Goal: Find contact information: Find contact information

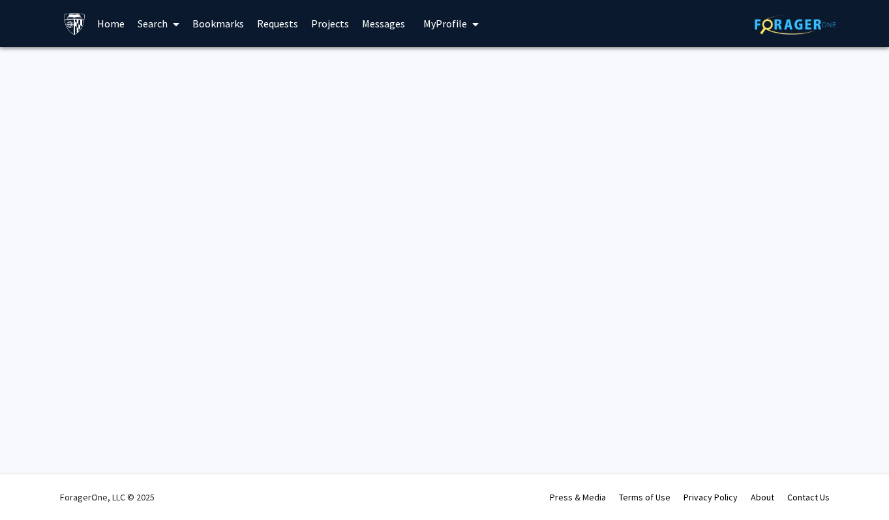
click at [155, 24] on link "Search" at bounding box center [158, 24] width 55 height 46
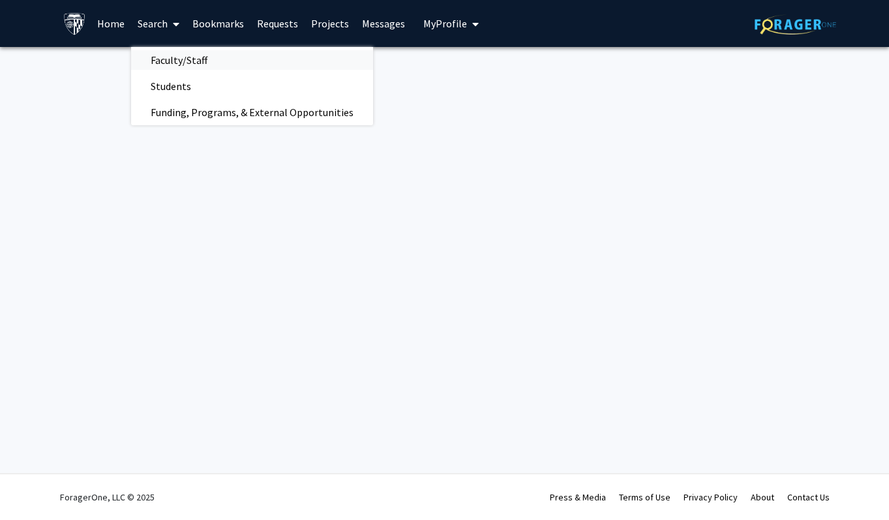
click at [184, 59] on span "Faculty/Staff" at bounding box center [179, 60] width 96 height 26
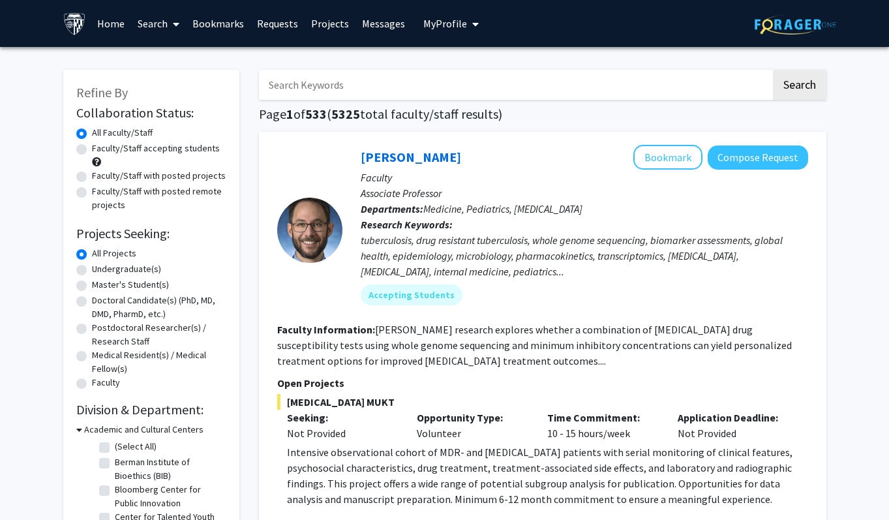
click at [324, 77] on input "Search Keywords" at bounding box center [515, 85] width 512 height 30
type input "Fernan Rassu"
click at [773, 70] on button "Search" at bounding box center [799, 85] width 53 height 30
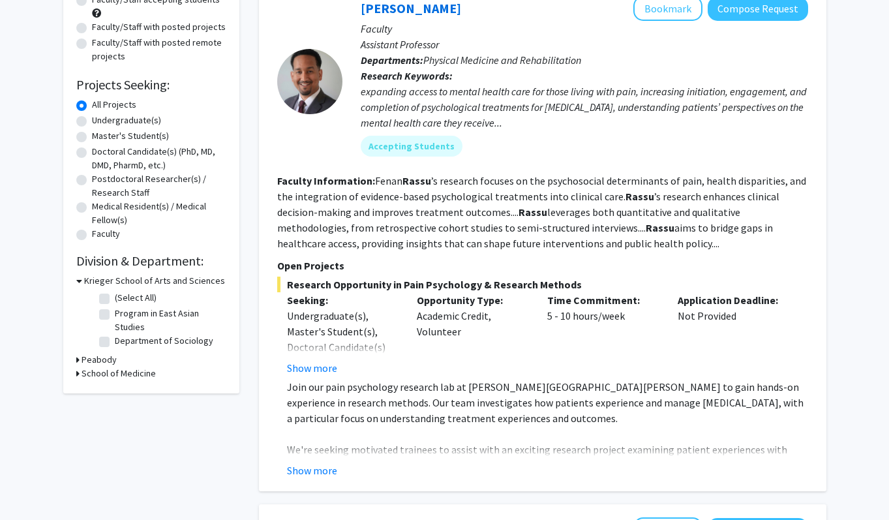
scroll to position [153, 0]
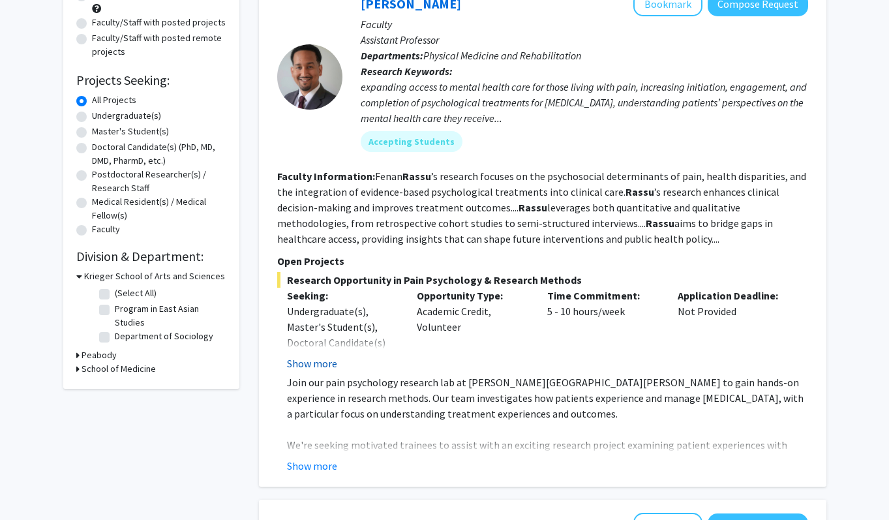
click at [320, 361] on button "Show more" at bounding box center [312, 364] width 50 height 16
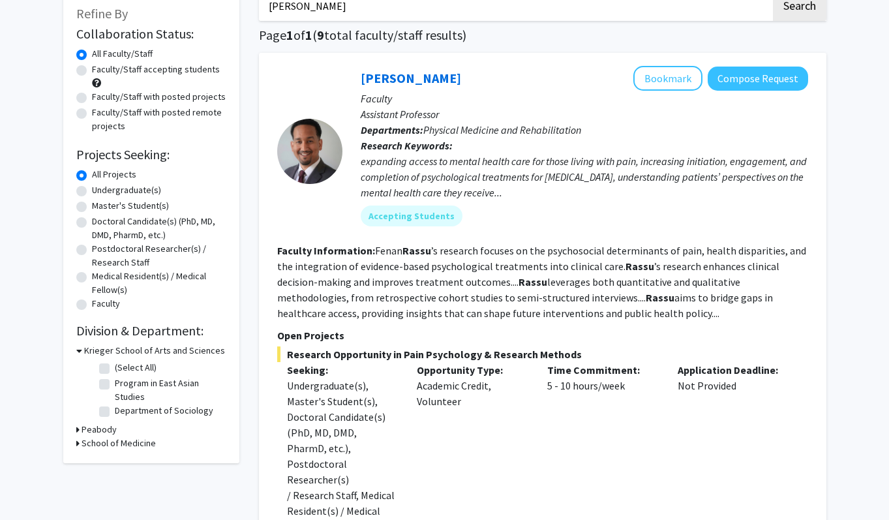
scroll to position [46, 0]
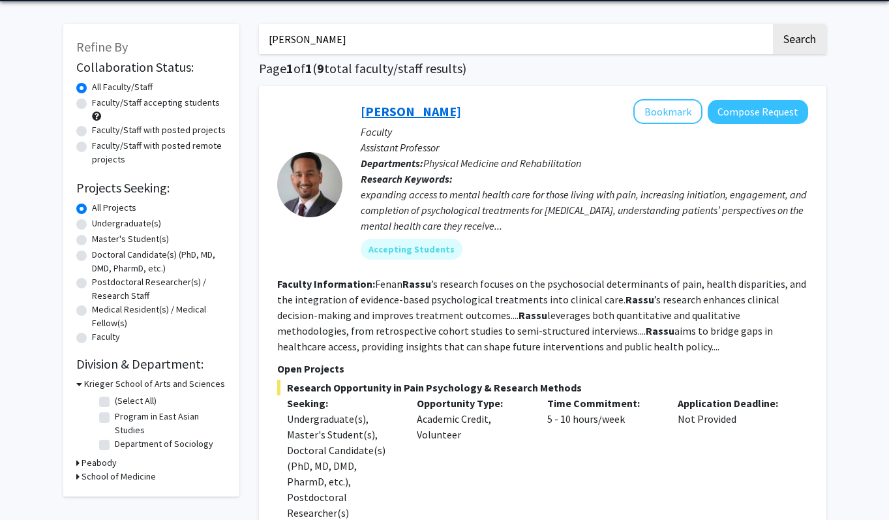
click at [409, 107] on link "Fenan Rassu" at bounding box center [411, 111] width 100 height 16
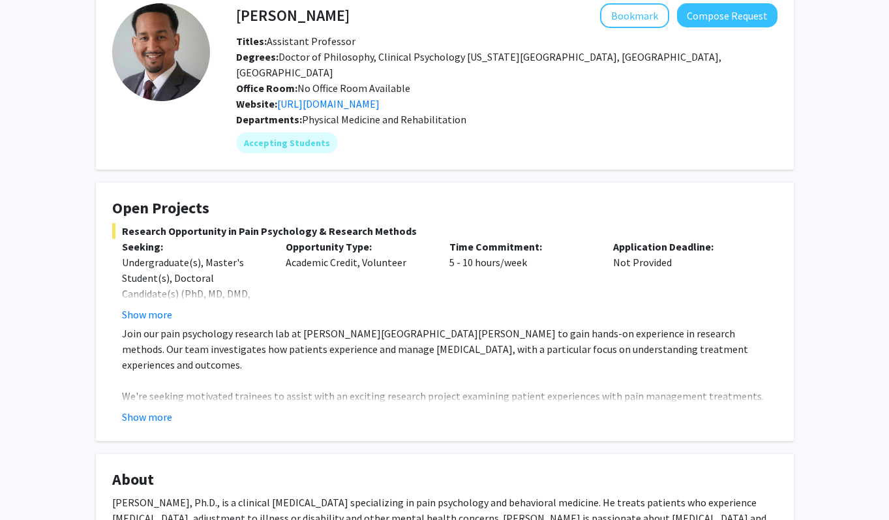
scroll to position [106, 0]
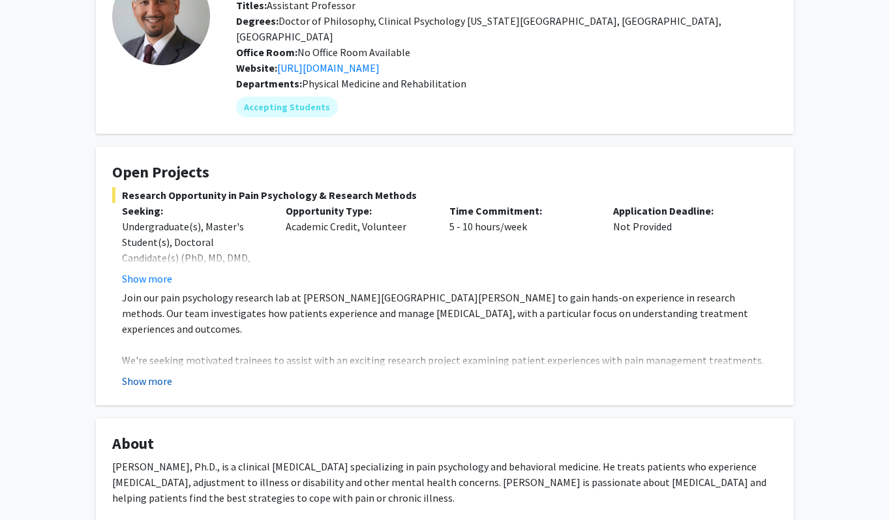
click at [149, 373] on button "Show more" at bounding box center [147, 381] width 50 height 16
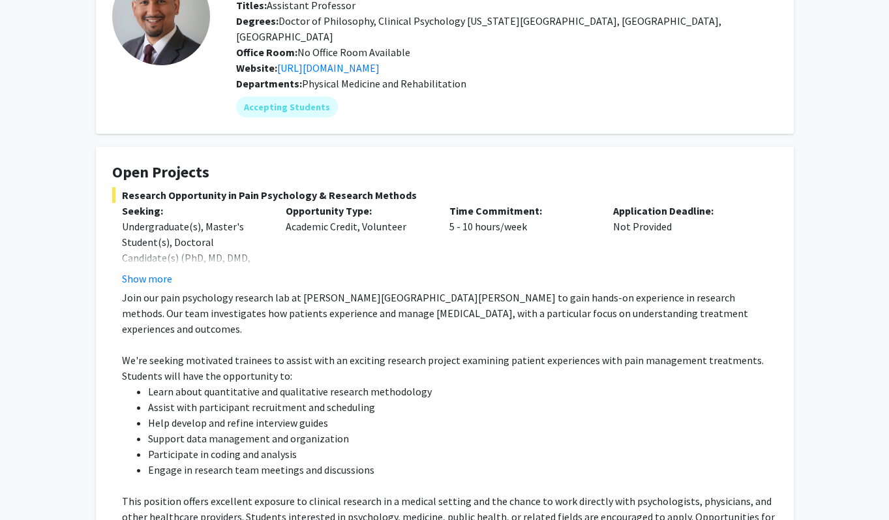
click at [170, 337] on p at bounding box center [450, 345] width 656 height 16
click at [151, 271] on button "Show more" at bounding box center [147, 279] width 50 height 16
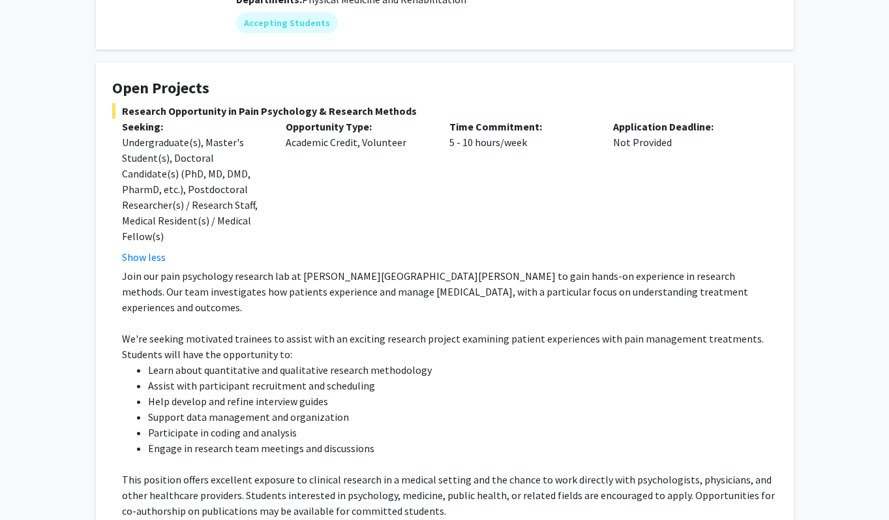
scroll to position [284, 0]
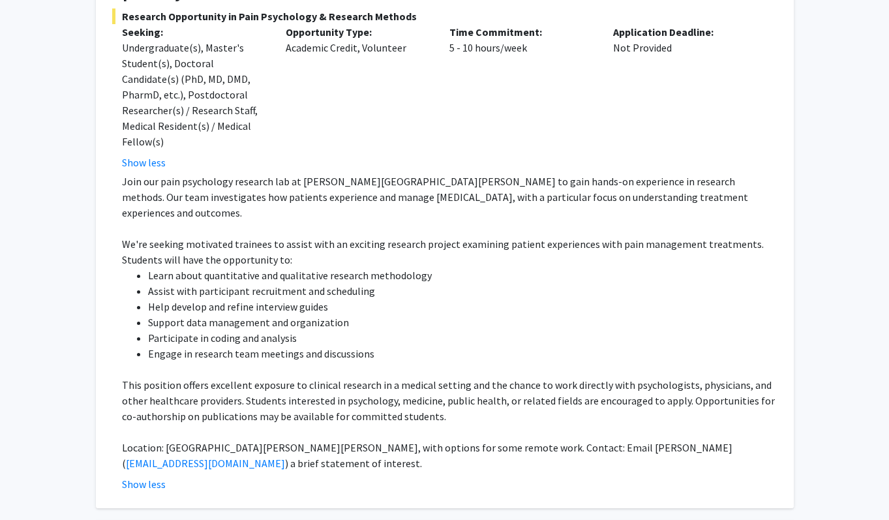
click at [226, 137] on iframe at bounding box center [129, 323] width 239 height 373
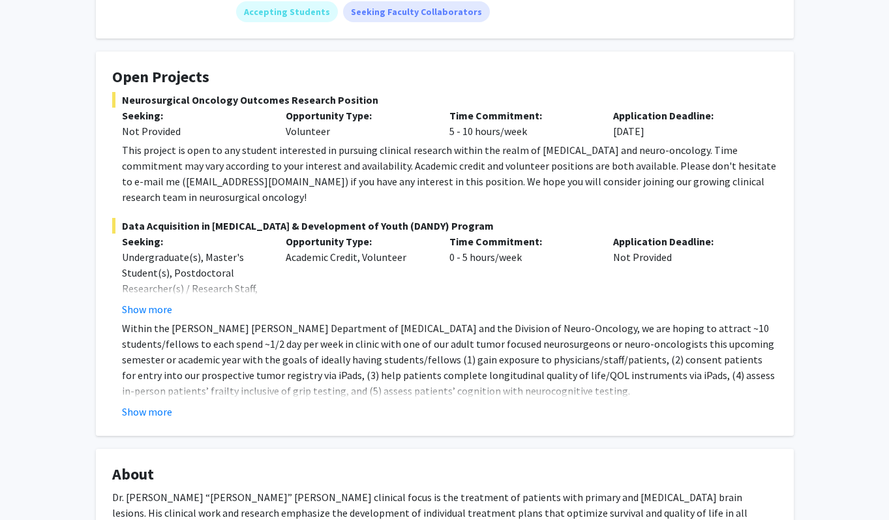
scroll to position [242, 0]
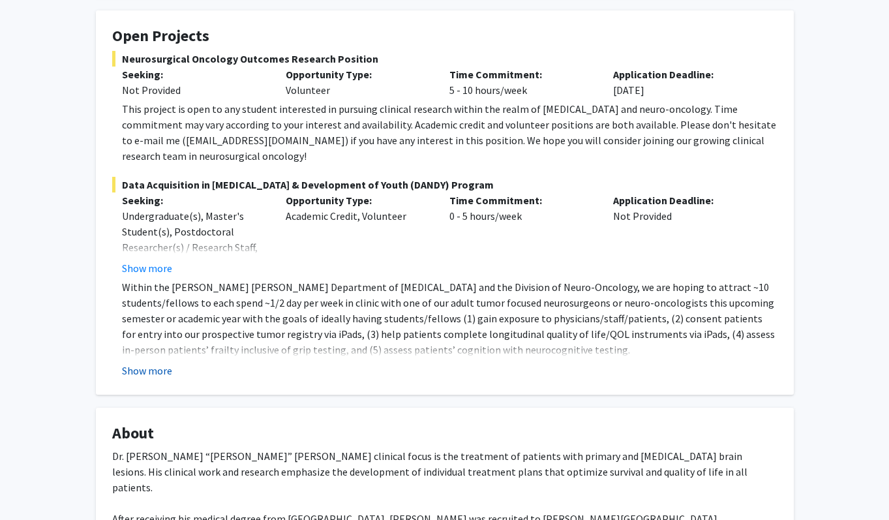
click at [148, 363] on button "Show more" at bounding box center [147, 371] width 50 height 16
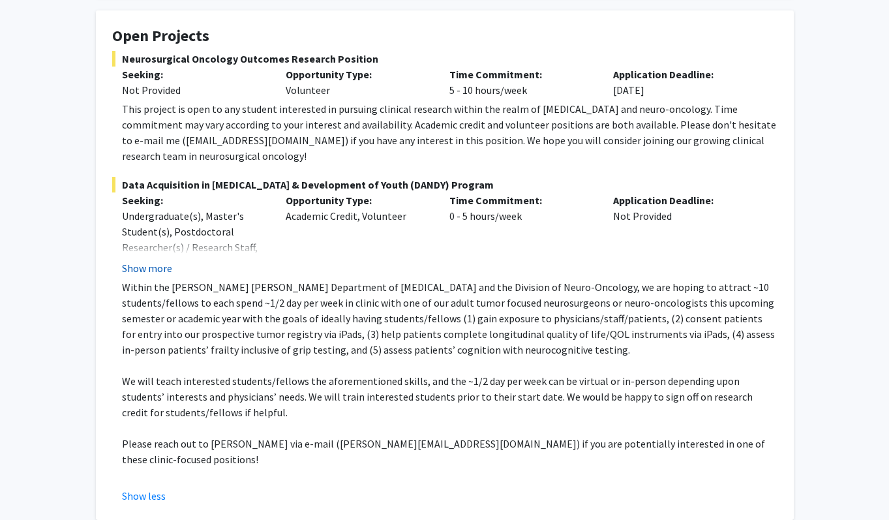
click at [142, 260] on button "Show more" at bounding box center [147, 268] width 50 height 16
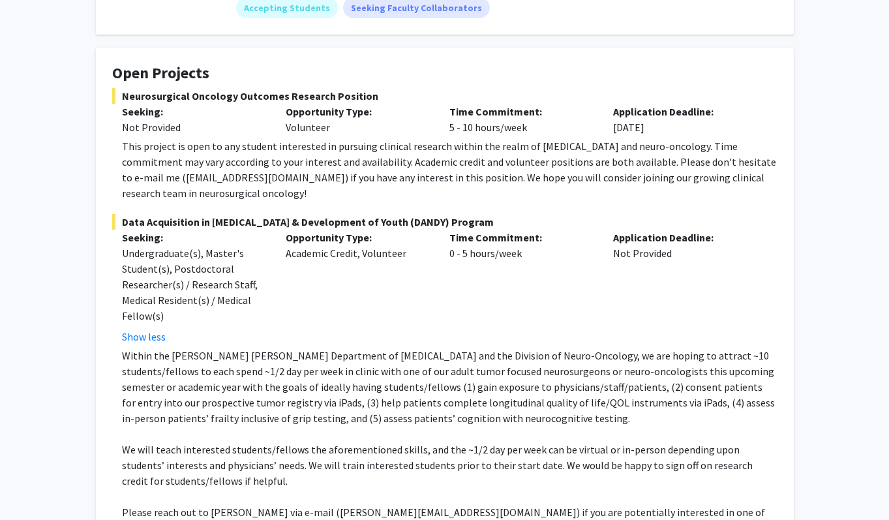
scroll to position [333, 0]
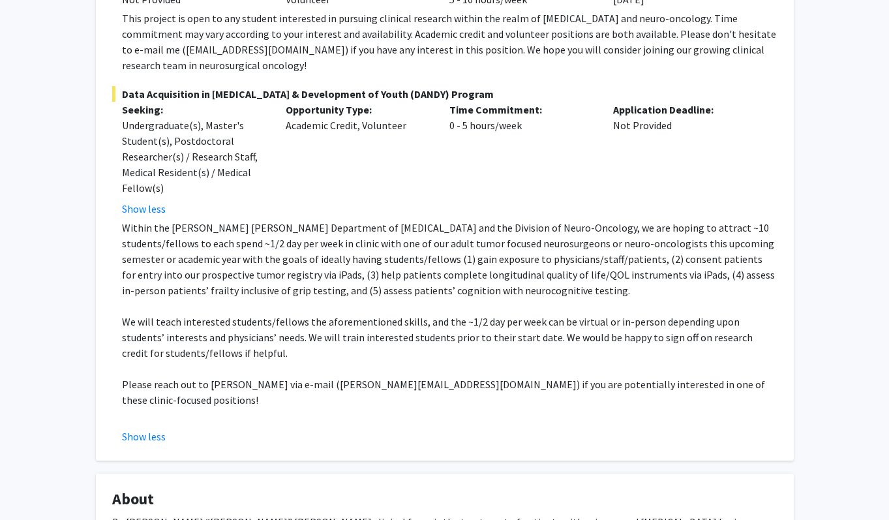
click at [383, 376] on p "Please reach out to [PERSON_NAME] via e-mail ([PERSON_NAME][EMAIL_ADDRESS][DOMA…" at bounding box center [450, 391] width 656 height 31
drag, startPoint x: 401, startPoint y: 370, endPoint x: 333, endPoint y: 367, distance: 67.9
click at [333, 376] on p "Please reach out to [PERSON_NAME] via e-mail ([PERSON_NAME][EMAIL_ADDRESS][DOMA…" at bounding box center [450, 391] width 656 height 31
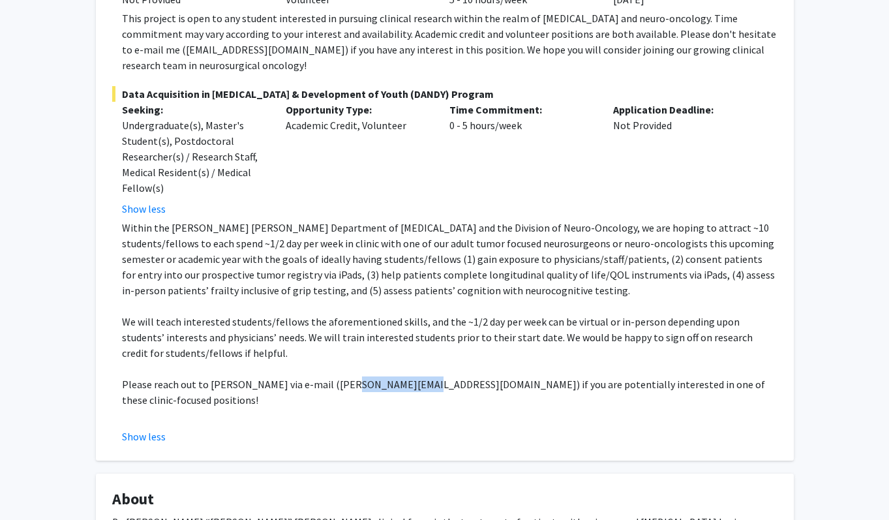
copy p "[PERSON_NAME][EMAIL_ADDRESS][DOMAIN_NAME]"
